Goal: Task Accomplishment & Management: Manage account settings

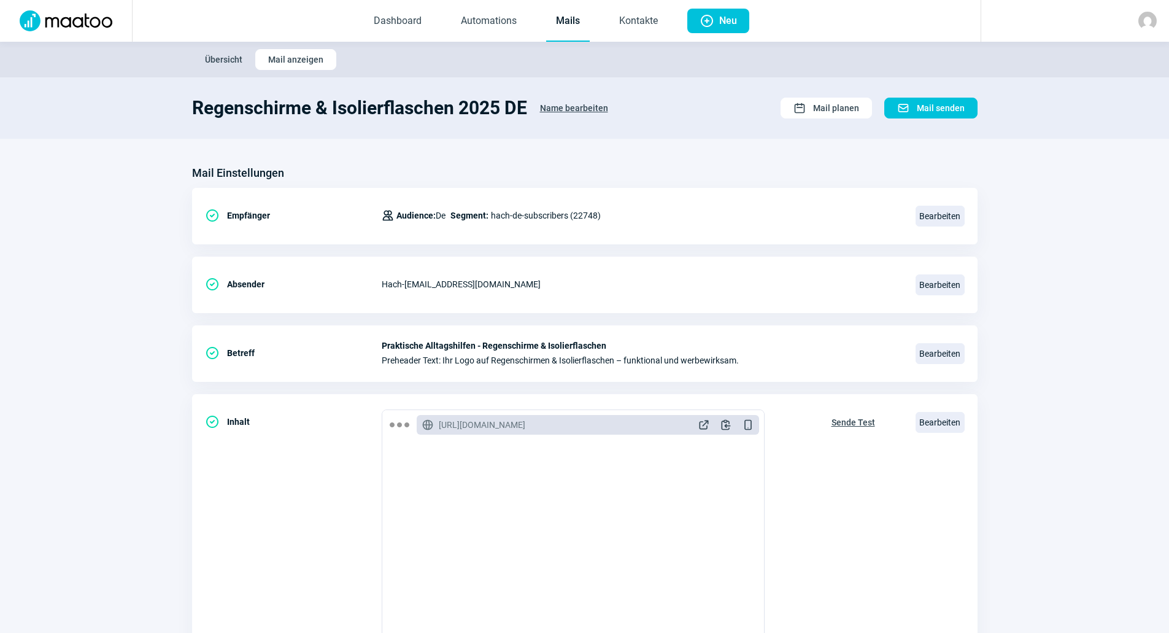
click at [578, 17] on link "Mails" at bounding box center [568, 21] width 44 height 41
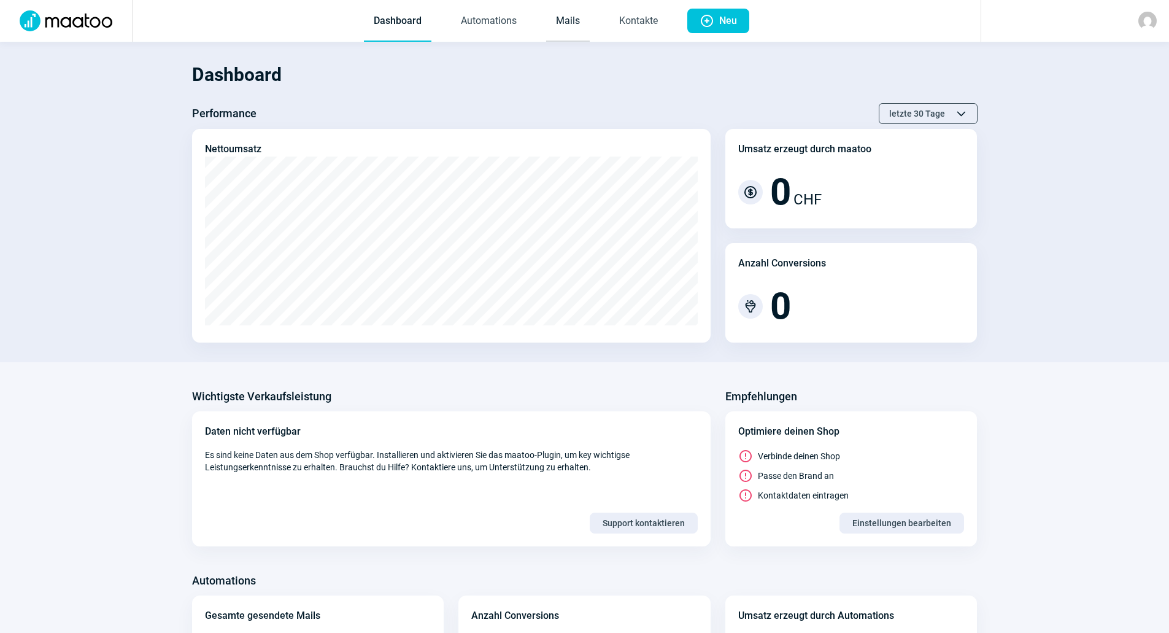
click at [570, 14] on link "Mails" at bounding box center [568, 21] width 44 height 41
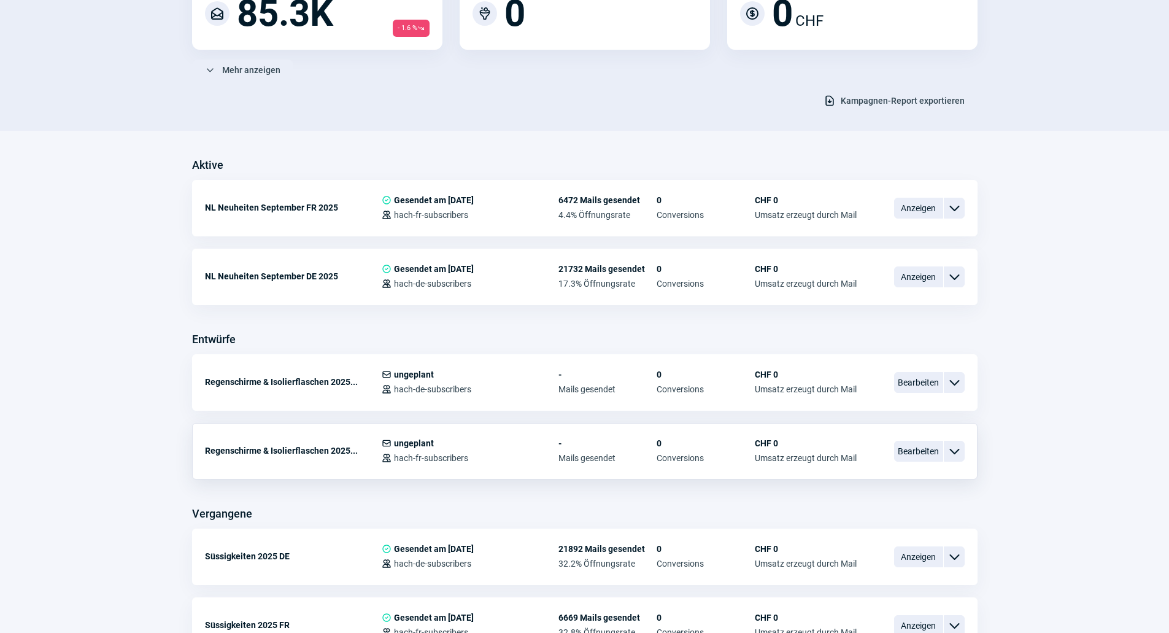
scroll to position [184, 0]
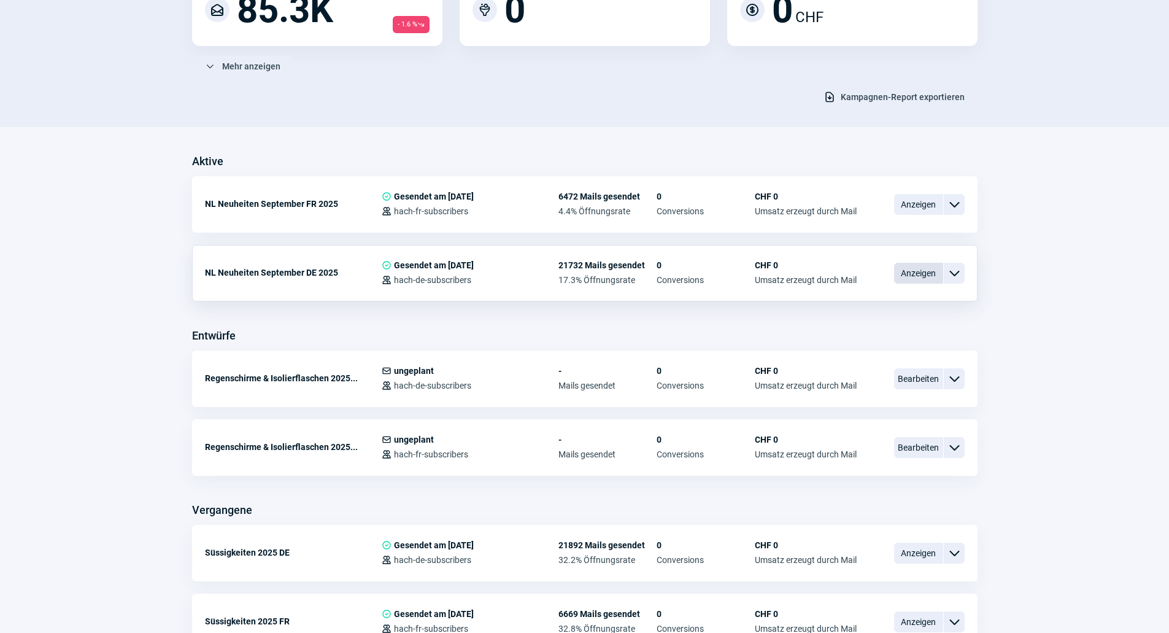
click at [908, 279] on span "Anzeigen" at bounding box center [918, 273] width 49 height 21
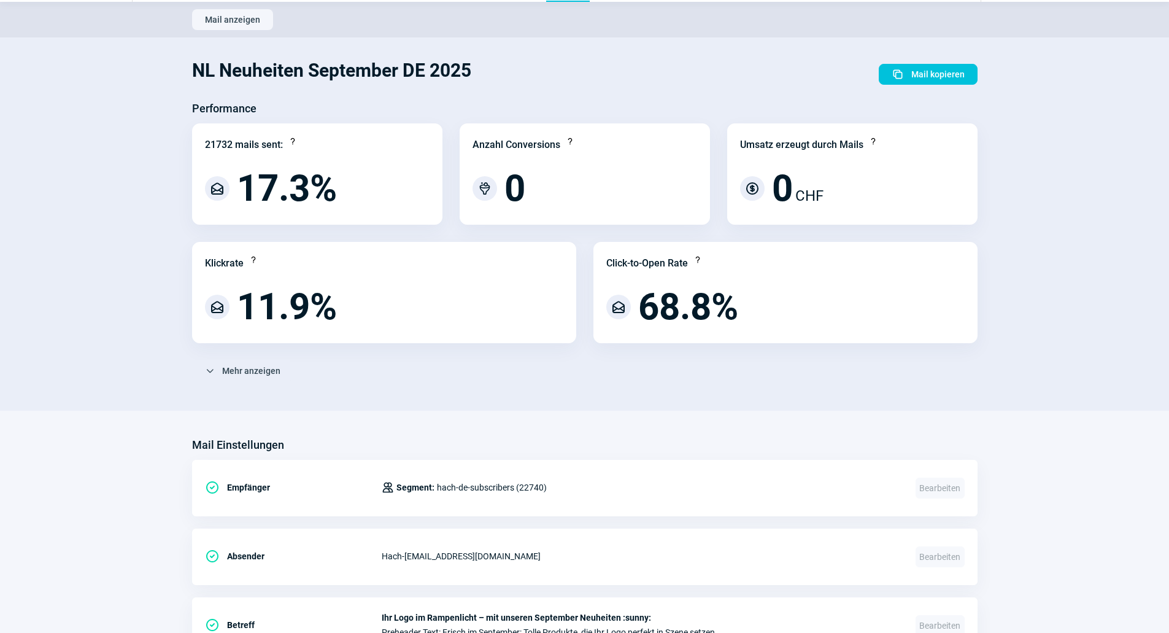
scroll to position [61, 0]
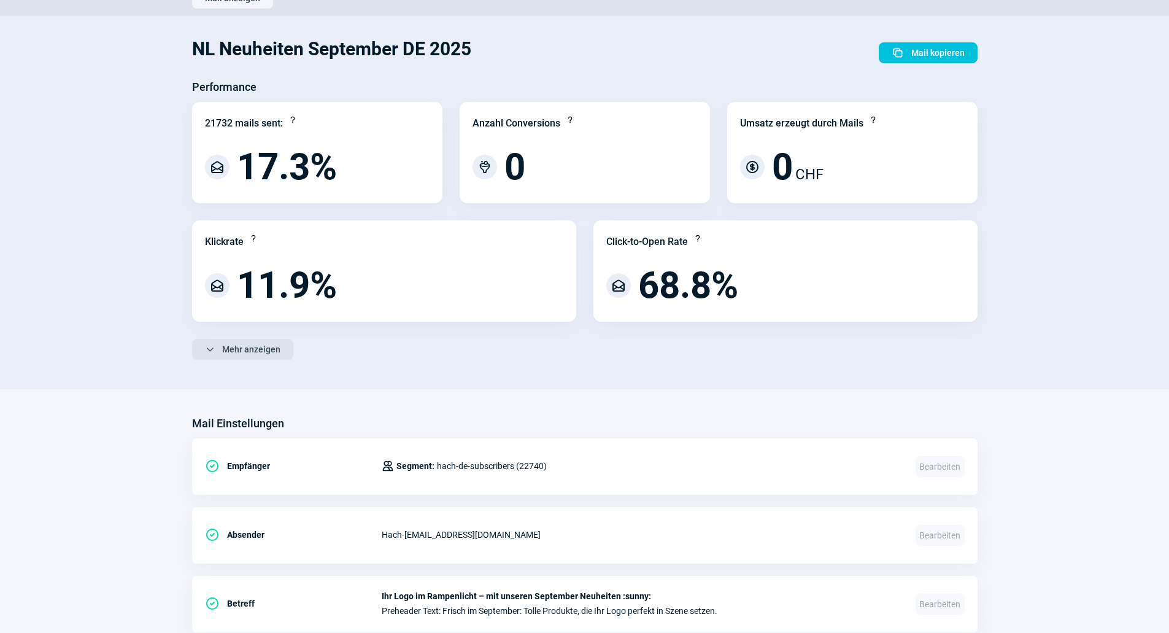
click at [267, 347] on span "Mehr anzeigen" at bounding box center [251, 349] width 58 height 20
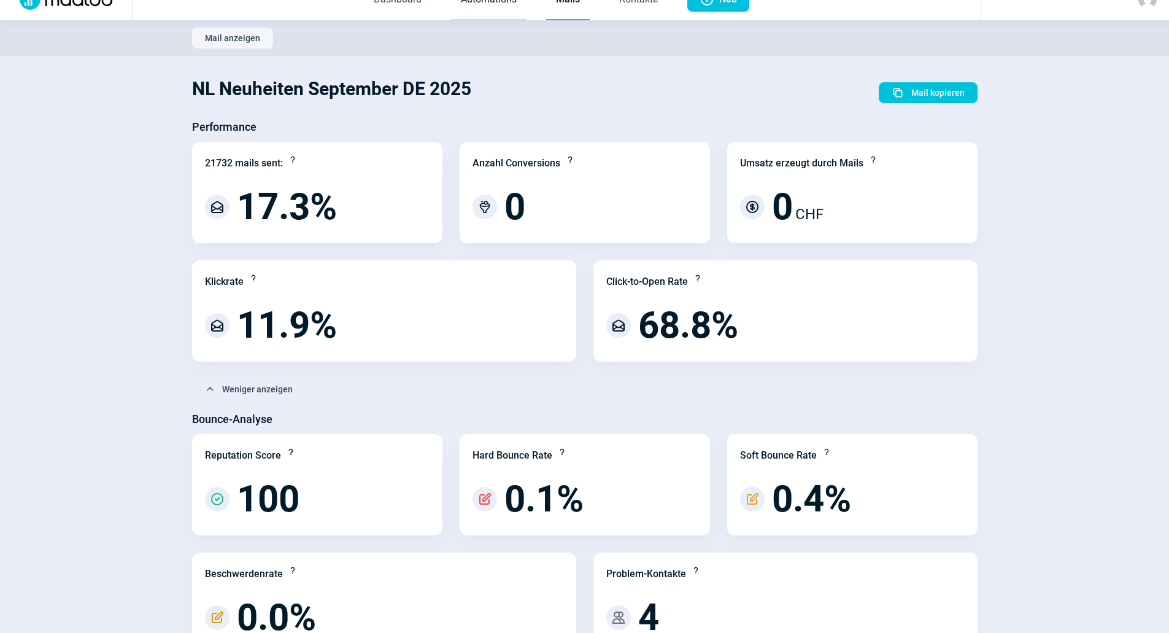
scroll to position [0, 0]
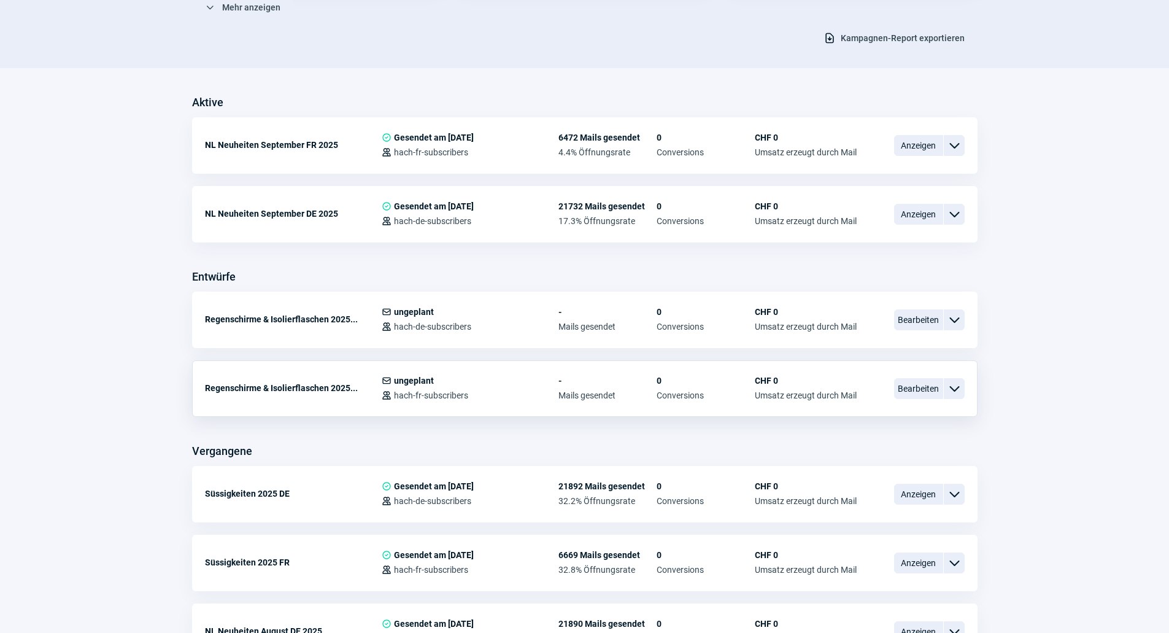
scroll to position [246, 0]
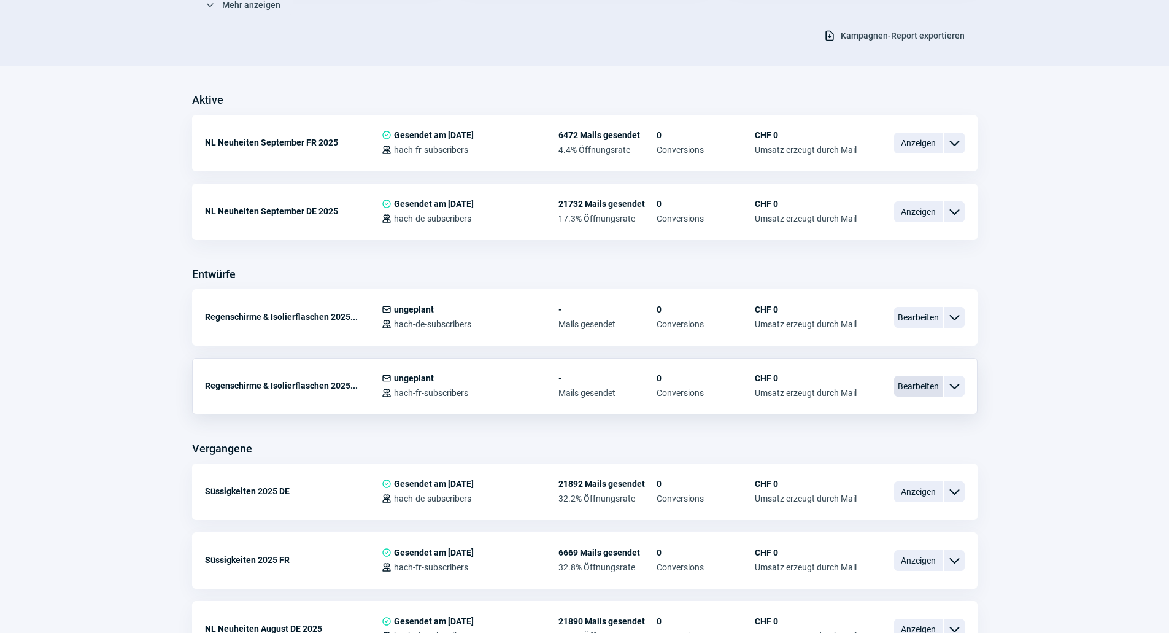
click at [910, 384] on span "Bearbeiten" at bounding box center [918, 386] width 49 height 21
